Goal: Task Accomplishment & Management: Use online tool/utility

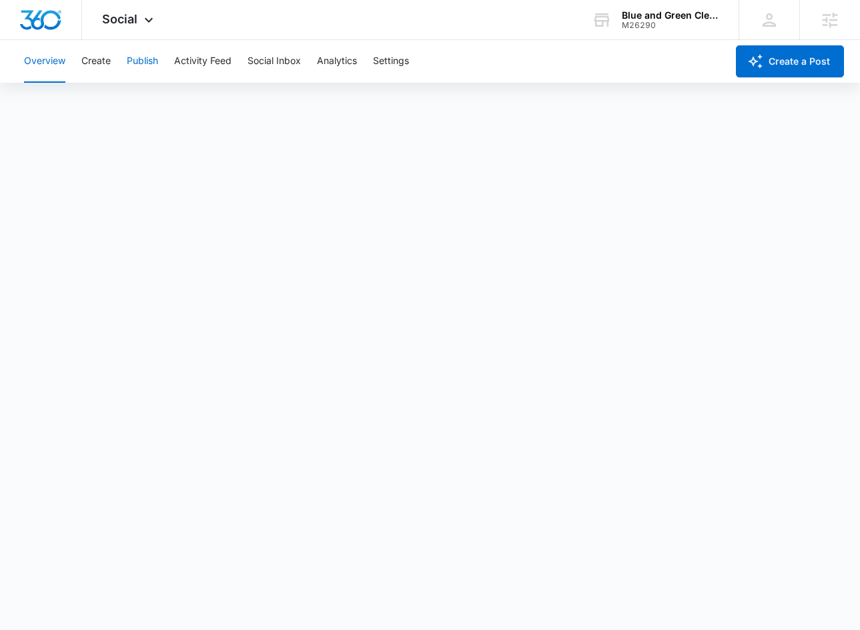
click at [146, 63] on button "Publish" at bounding box center [142, 61] width 31 height 43
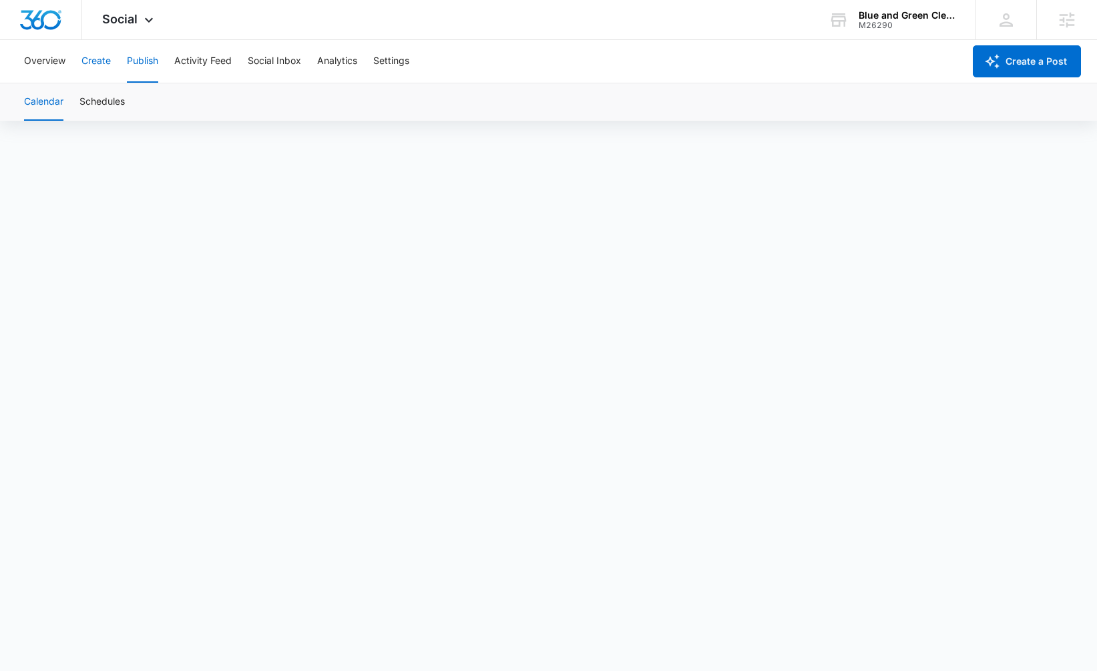
click at [97, 59] on button "Create" at bounding box center [95, 61] width 29 height 43
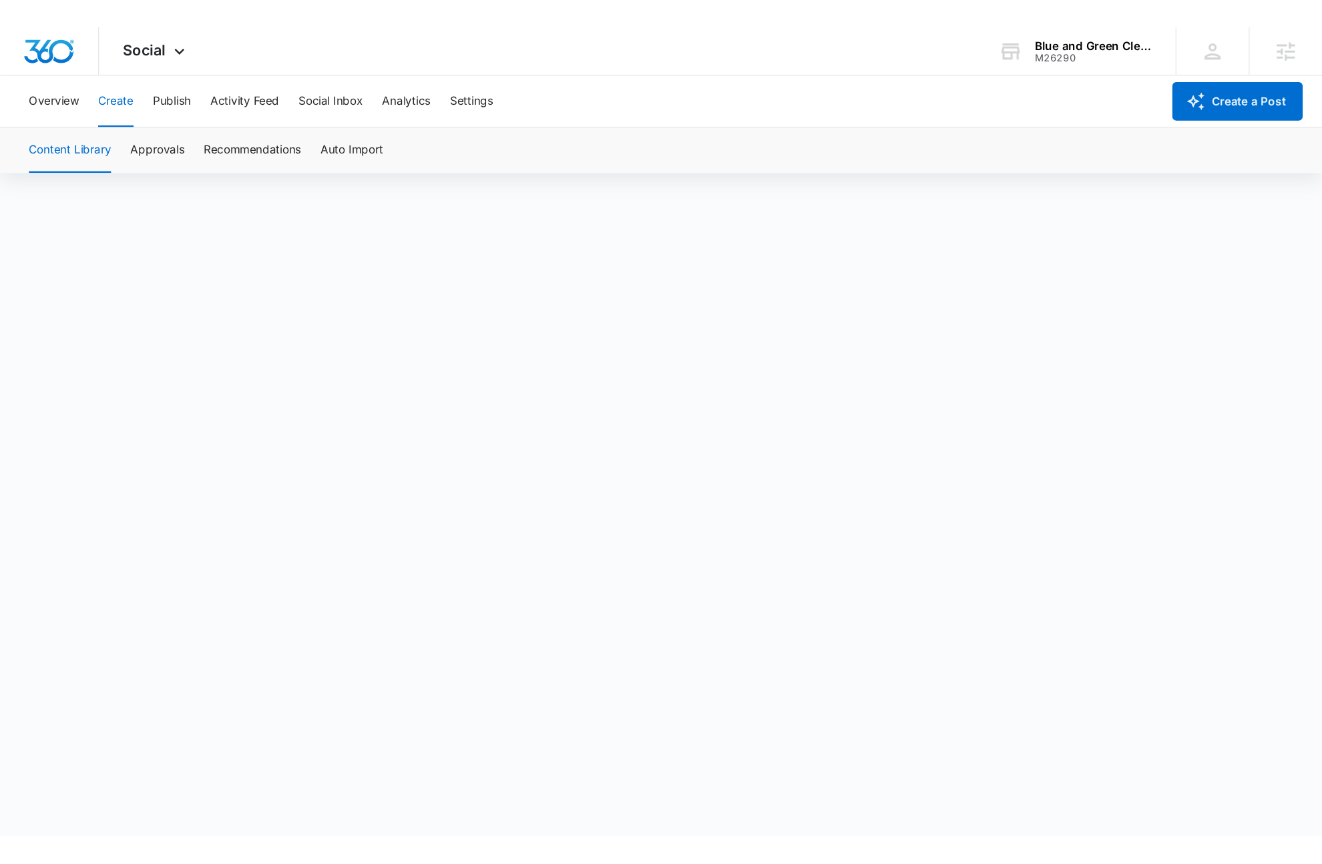
scroll to position [9, 0]
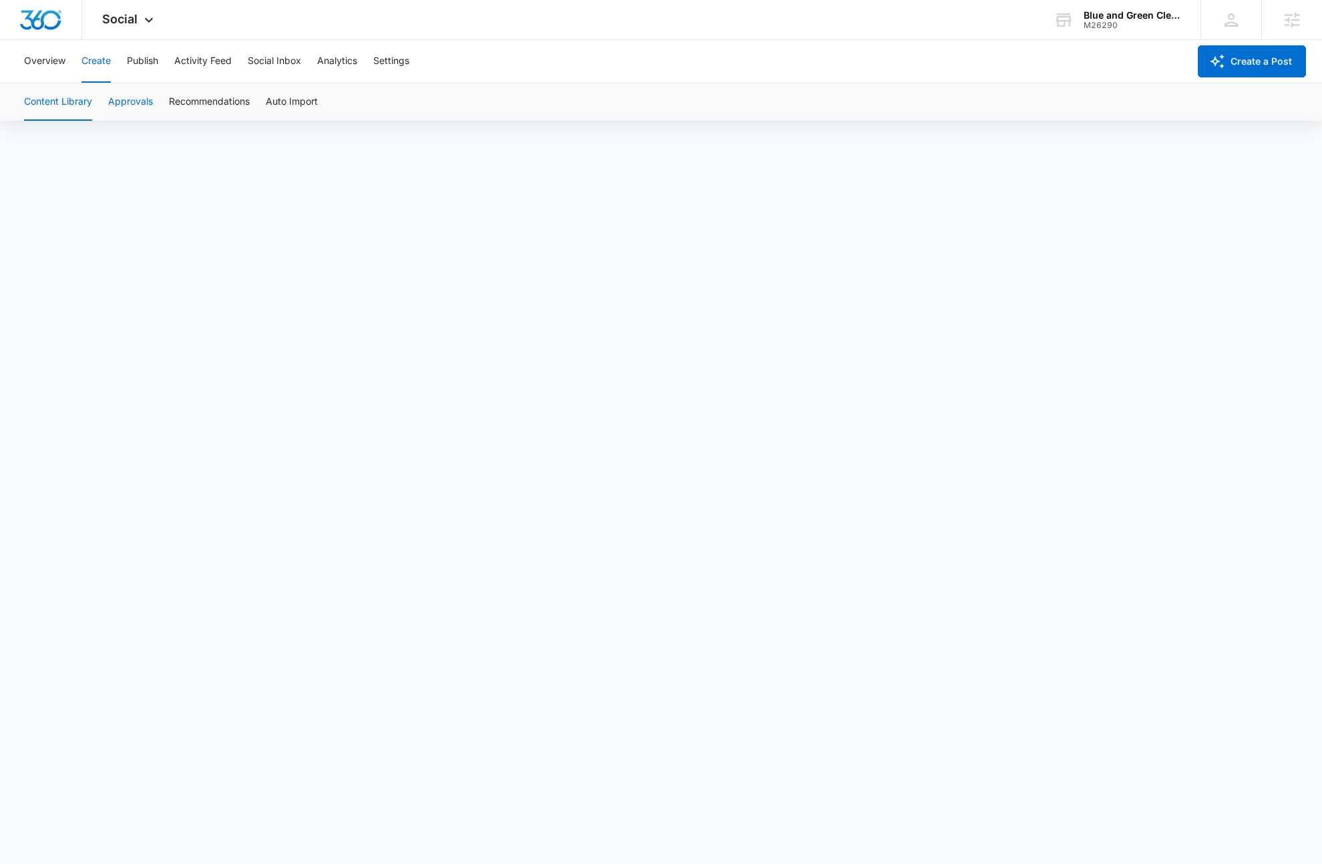
click at [144, 109] on button "Approvals" at bounding box center [130, 101] width 45 height 37
